Goal: Complete application form

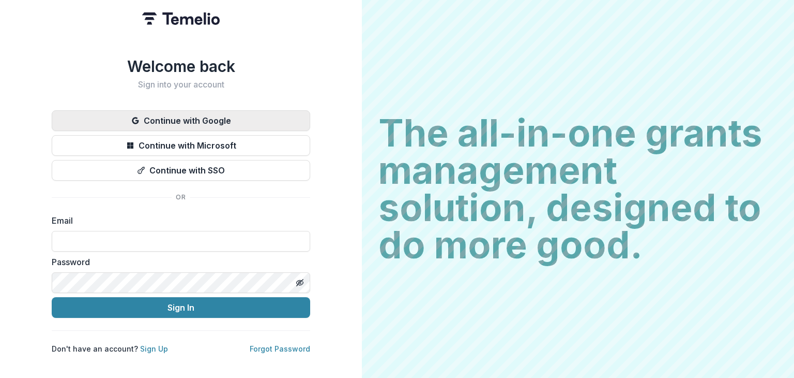
click at [191, 116] on button "Continue with Google" at bounding box center [181, 120] width 259 height 21
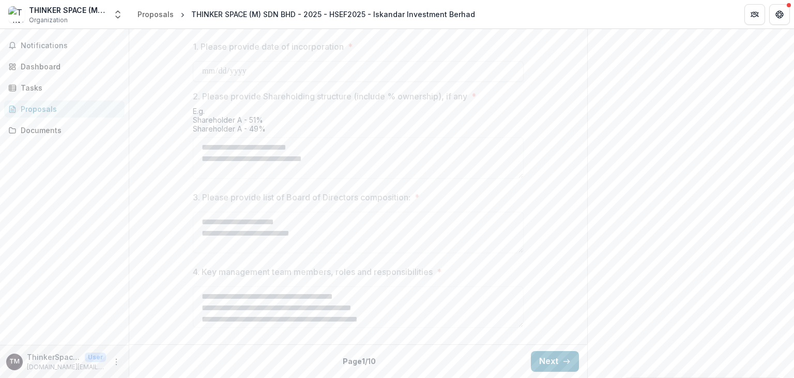
scroll to position [509, 0]
click at [559, 361] on button "Next" at bounding box center [555, 361] width 48 height 21
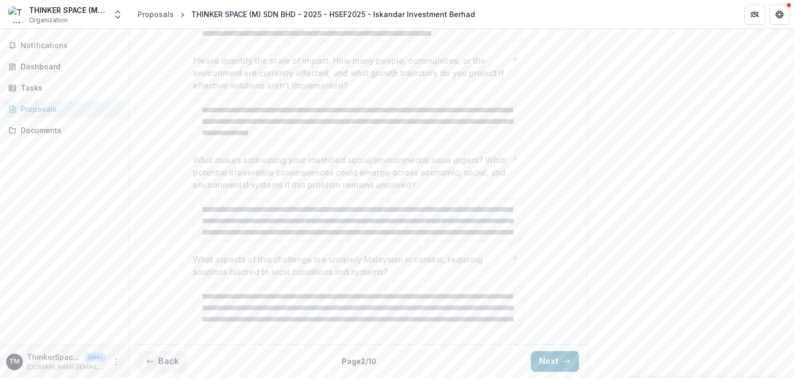
scroll to position [473, 0]
click at [541, 365] on button "Next" at bounding box center [555, 361] width 48 height 21
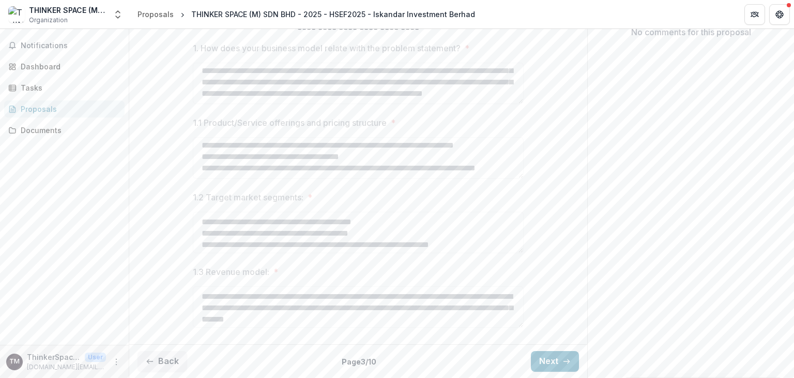
scroll to position [273, 0]
click at [547, 356] on button "Next" at bounding box center [555, 361] width 48 height 21
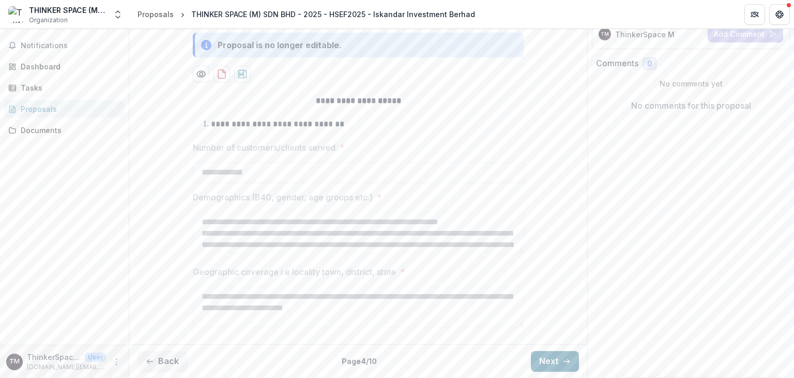
scroll to position [200, 0]
click at [544, 351] on button "Next" at bounding box center [555, 361] width 48 height 21
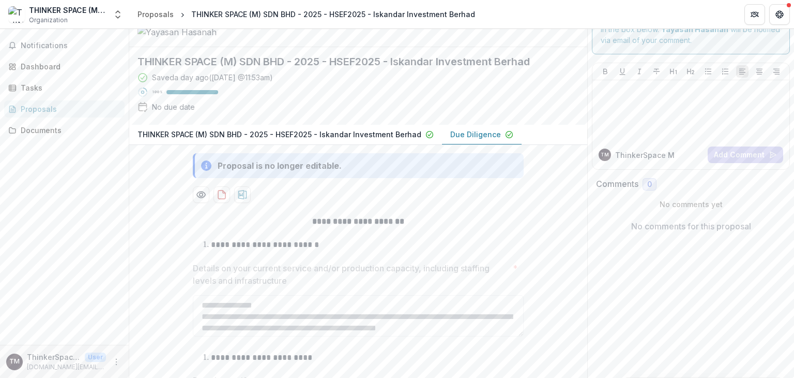
scroll to position [0, 0]
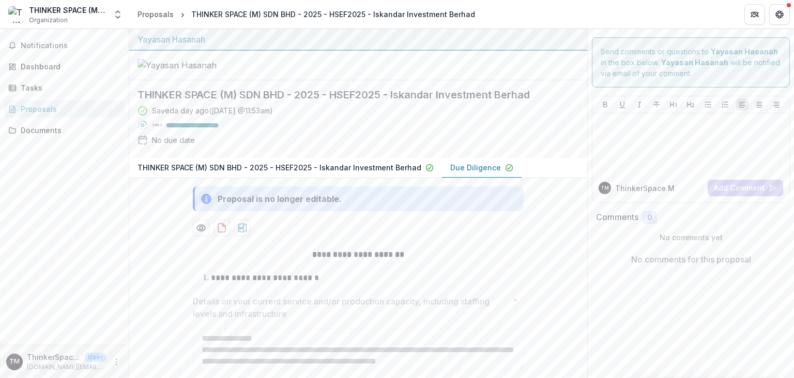
click at [54, 111] on div "Proposals" at bounding box center [69, 108] width 96 height 11
